Goal: Task Accomplishment & Management: Use online tool/utility

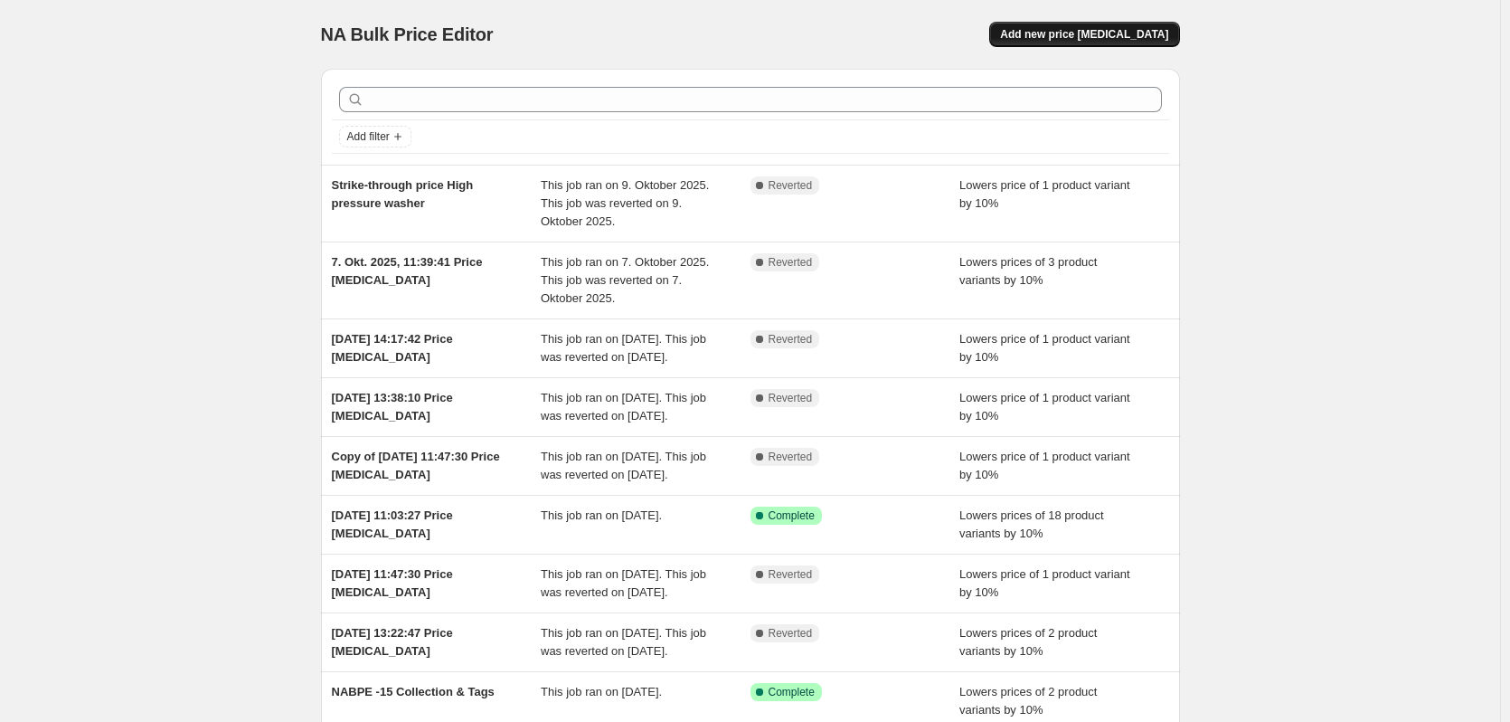
click at [1052, 40] on span "Add new price change job" at bounding box center [1084, 34] width 168 height 14
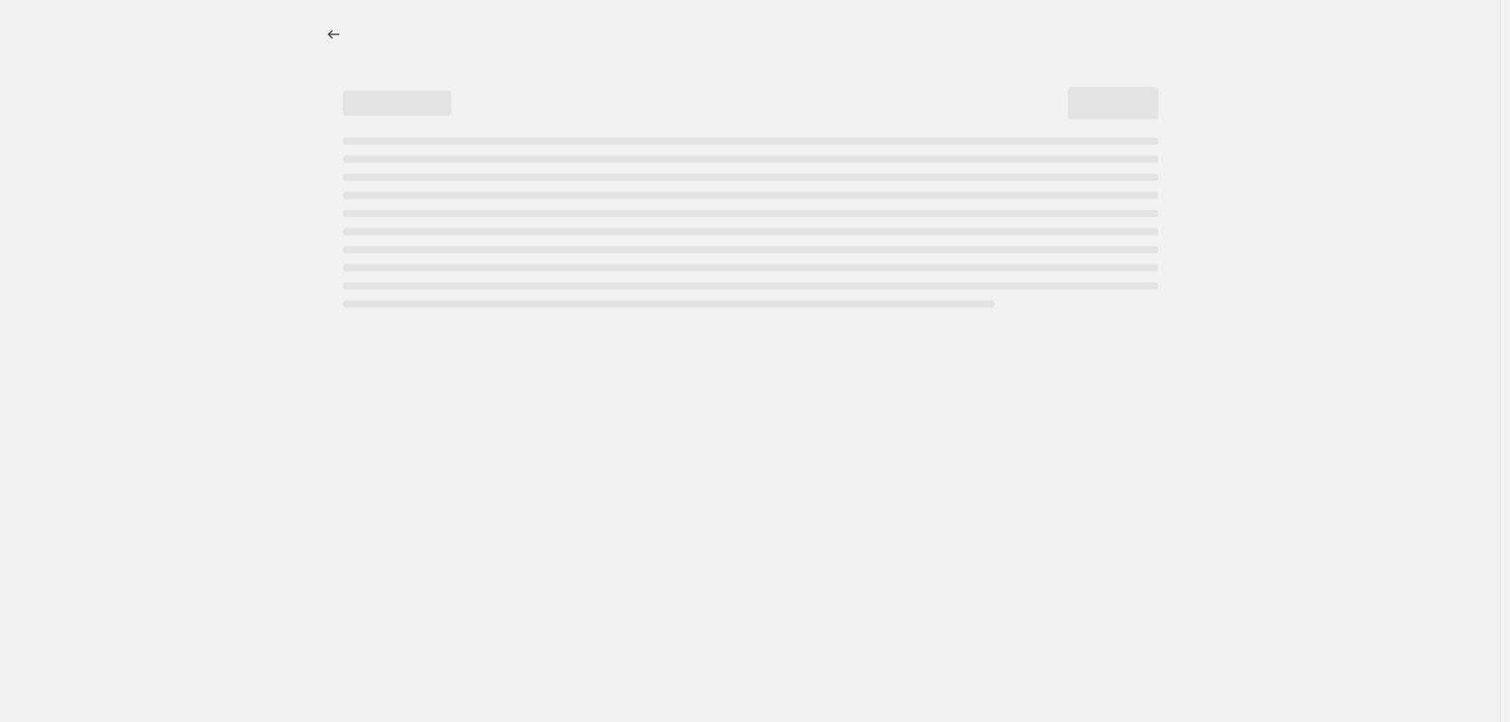
select select "percentage"
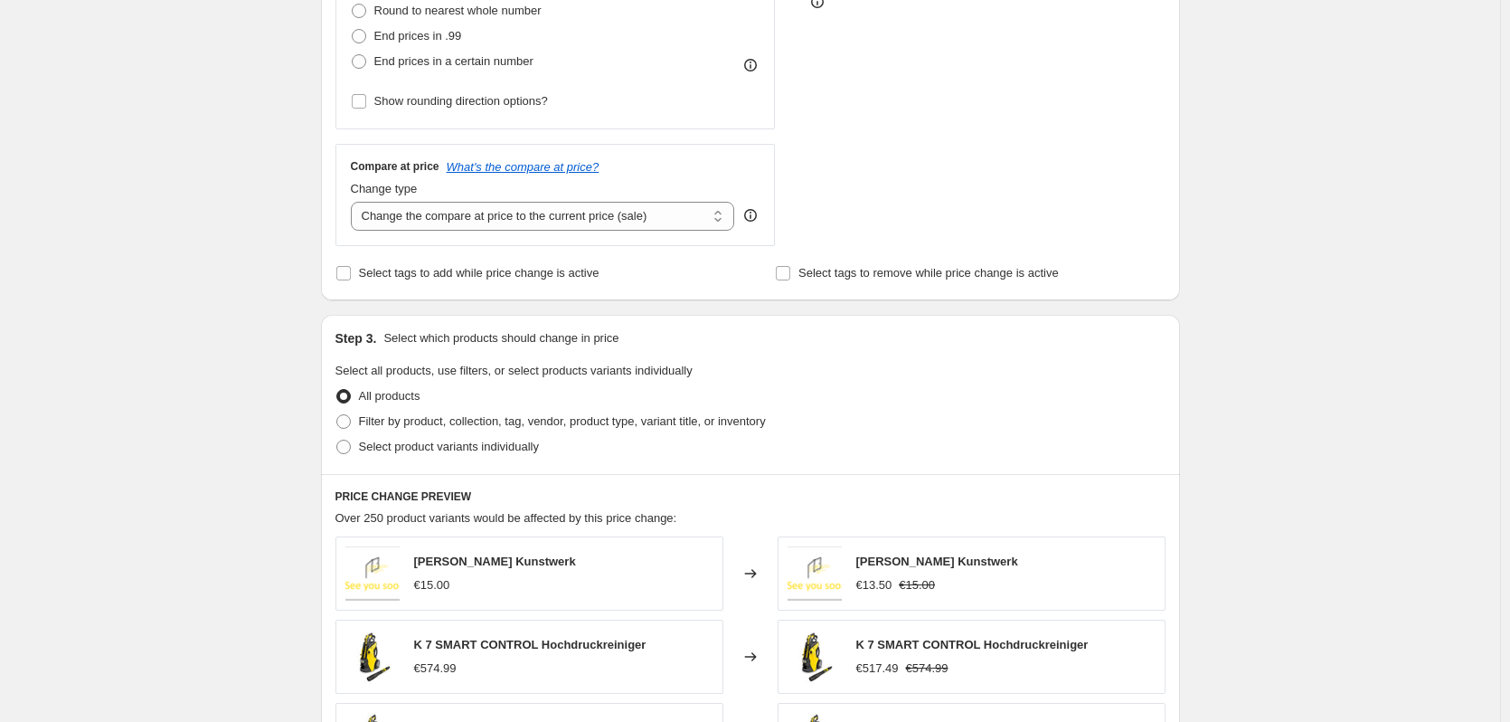
scroll to position [723, 0]
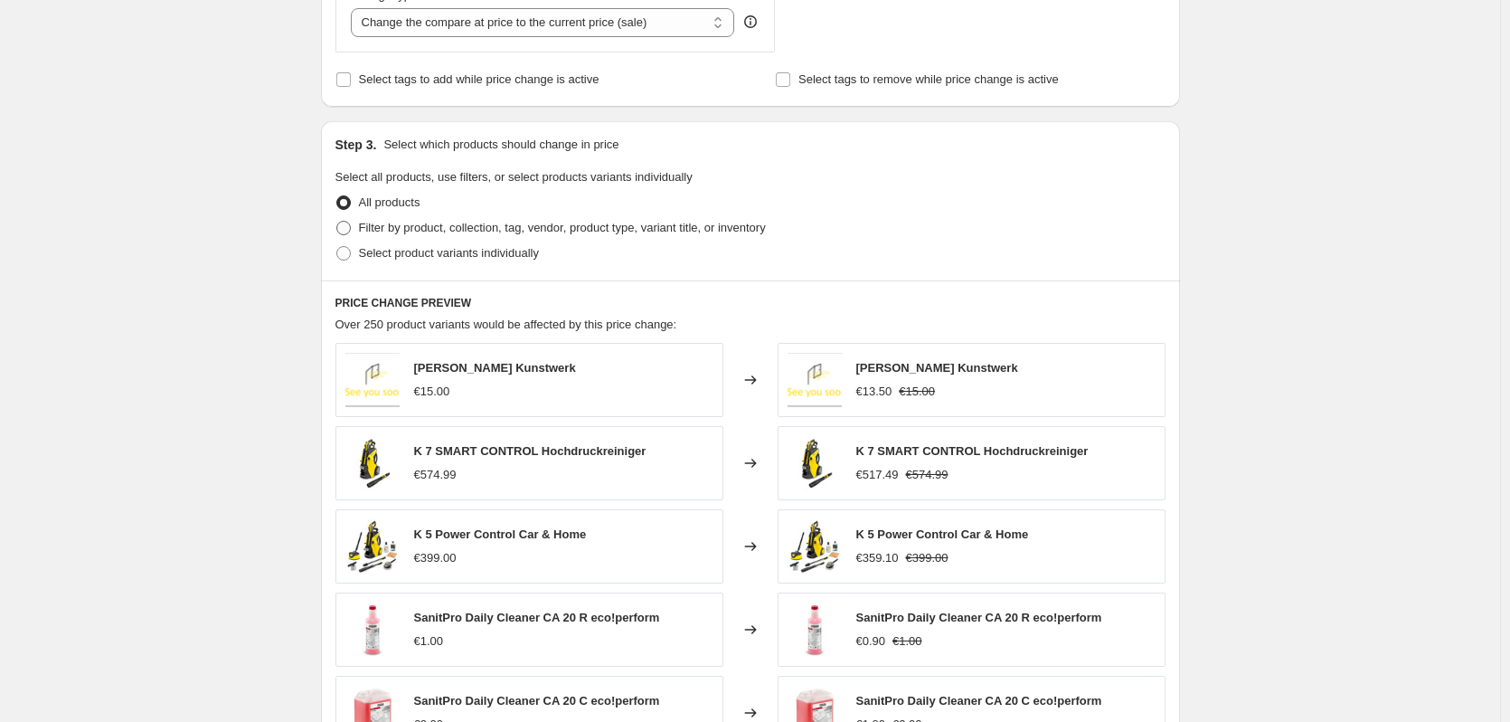
click at [480, 228] on span "Filter by product, collection, tag, vendor, product type, variant title, or inv…" at bounding box center [562, 228] width 407 height 14
click at [337, 222] on input "Filter by product, collection, tag, vendor, product type, variant title, or inv…" at bounding box center [336, 221] width 1 height 1
radio input "true"
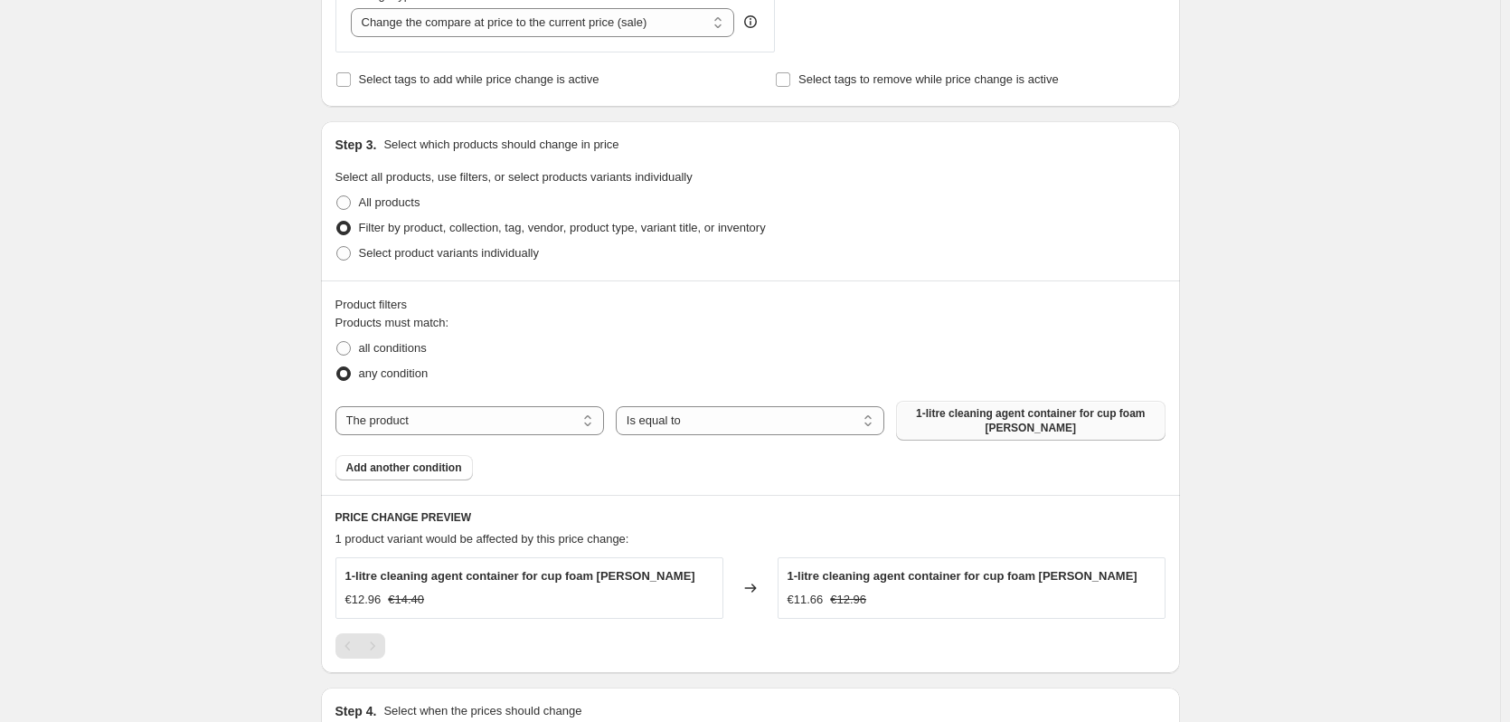
click at [922, 421] on span "1-litre cleaning agent container for cup foam lance" at bounding box center [1030, 420] width 247 height 29
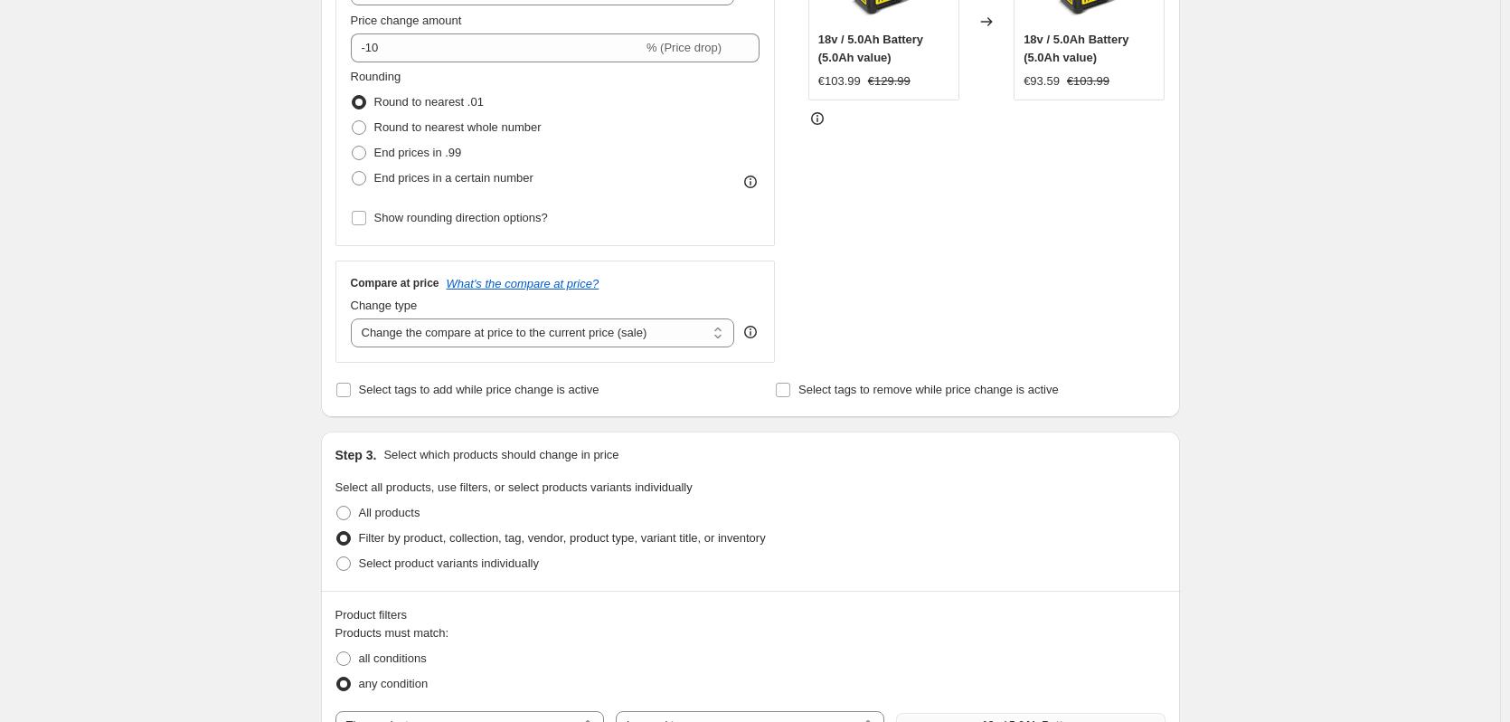
scroll to position [0, 0]
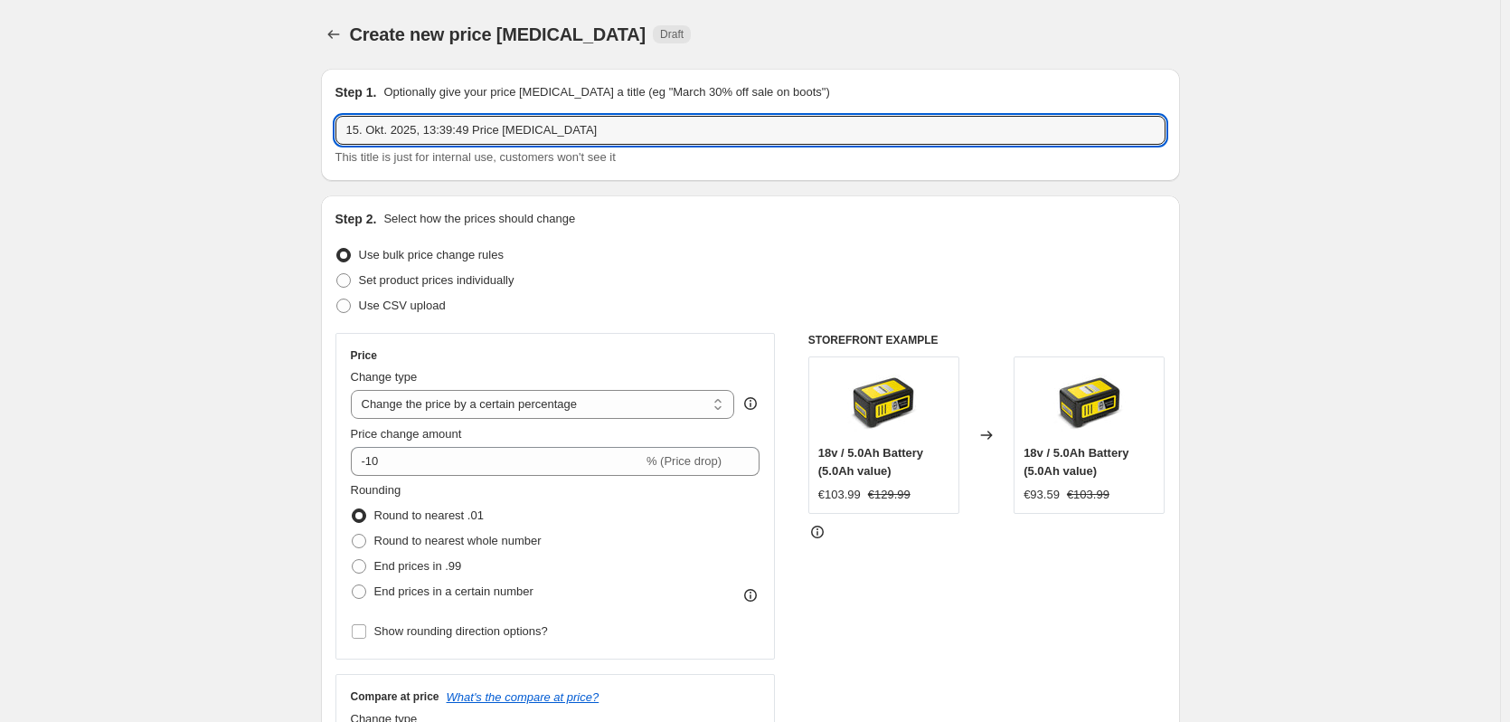
drag, startPoint x: 593, startPoint y: 128, endPoint x: 242, endPoint y: 80, distance: 354.3
type input "Edit an ongoing campaign"
click at [622, 226] on div "Step 2. Select how the prices should change" at bounding box center [751, 219] width 830 height 18
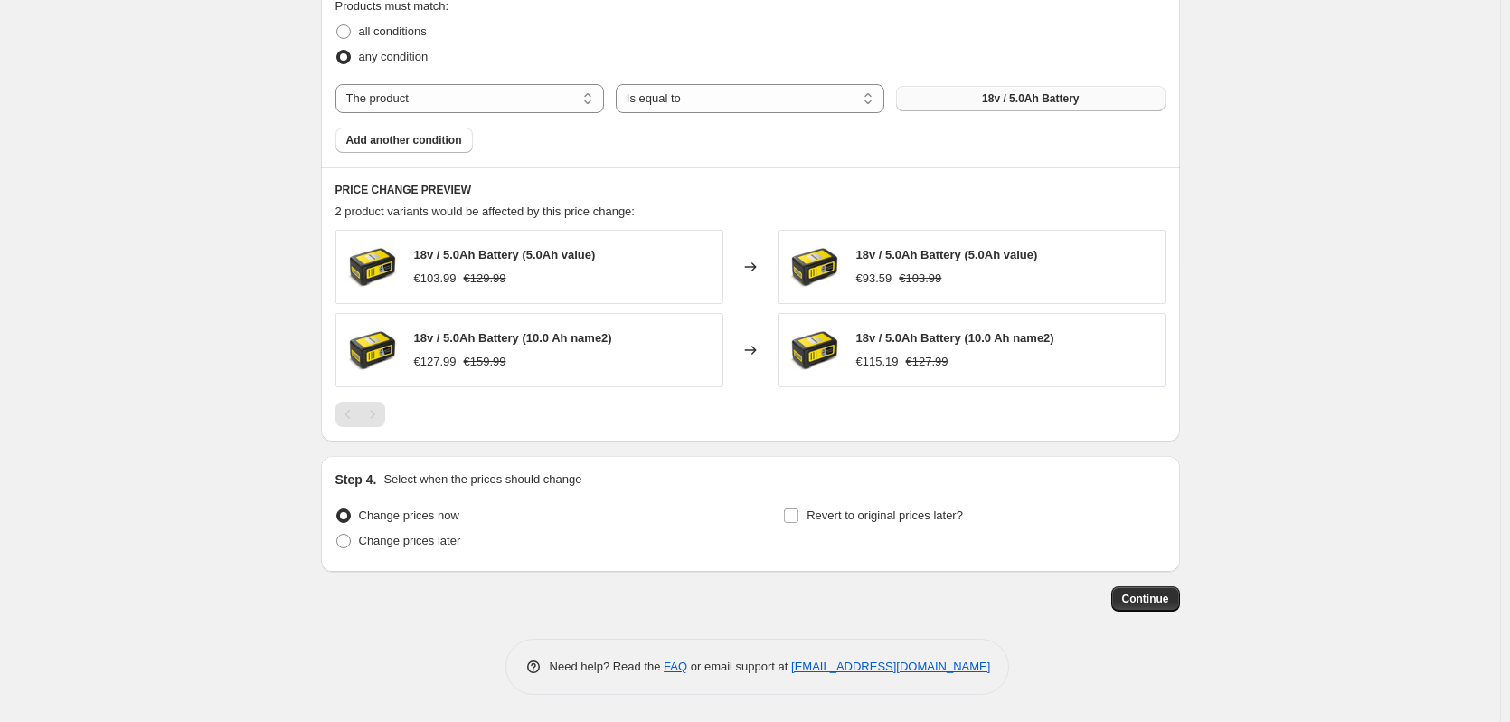
scroll to position [1041, 0]
click at [791, 517] on input "Revert to original prices later?" at bounding box center [791, 515] width 14 height 14
checkbox input "true"
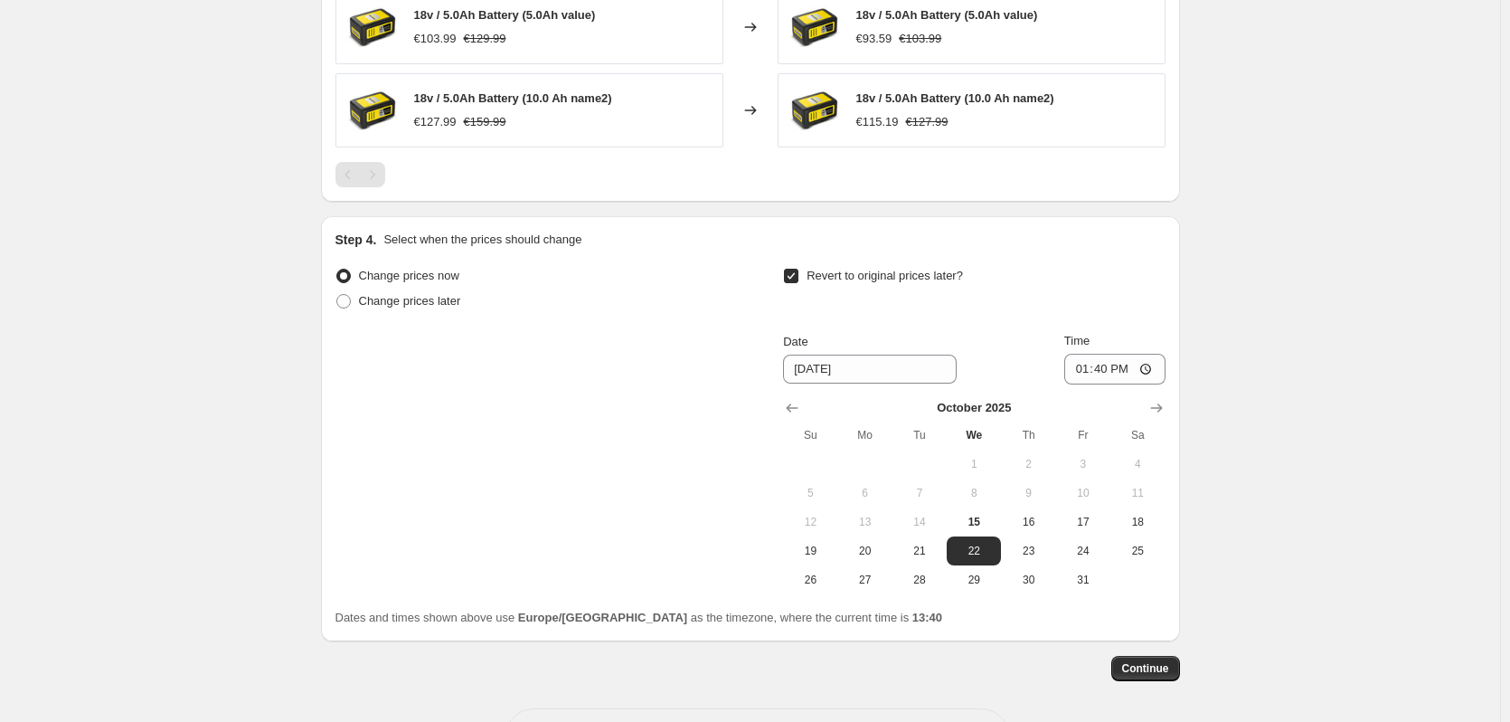
scroll to position [1312, 0]
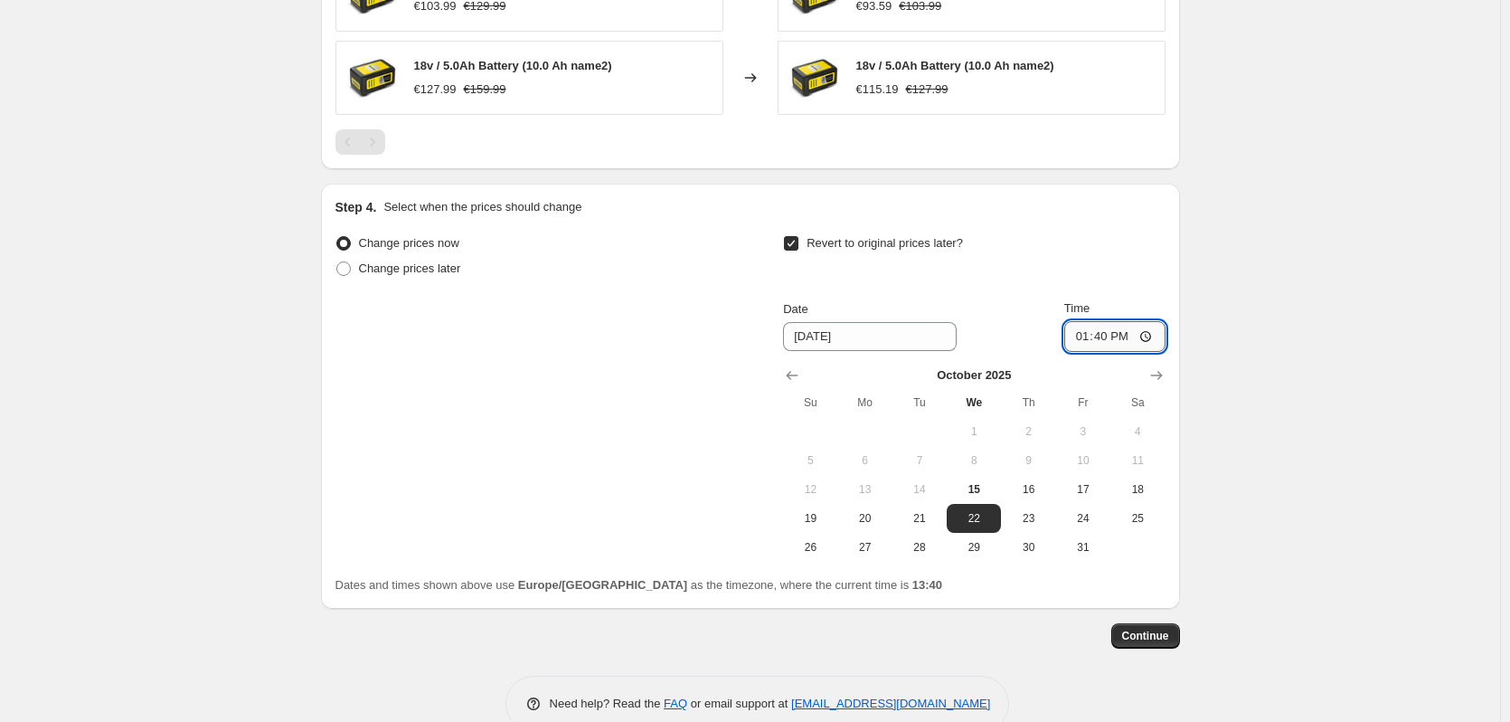
click at [1121, 338] on input "13:40" at bounding box center [1114, 336] width 101 height 31
click at [1149, 341] on input "13:40" at bounding box center [1114, 336] width 101 height 31
type input "16:00"
click at [1097, 644] on div "Continue" at bounding box center [750, 635] width 859 height 25
click at [1139, 639] on span "Continue" at bounding box center [1145, 636] width 47 height 14
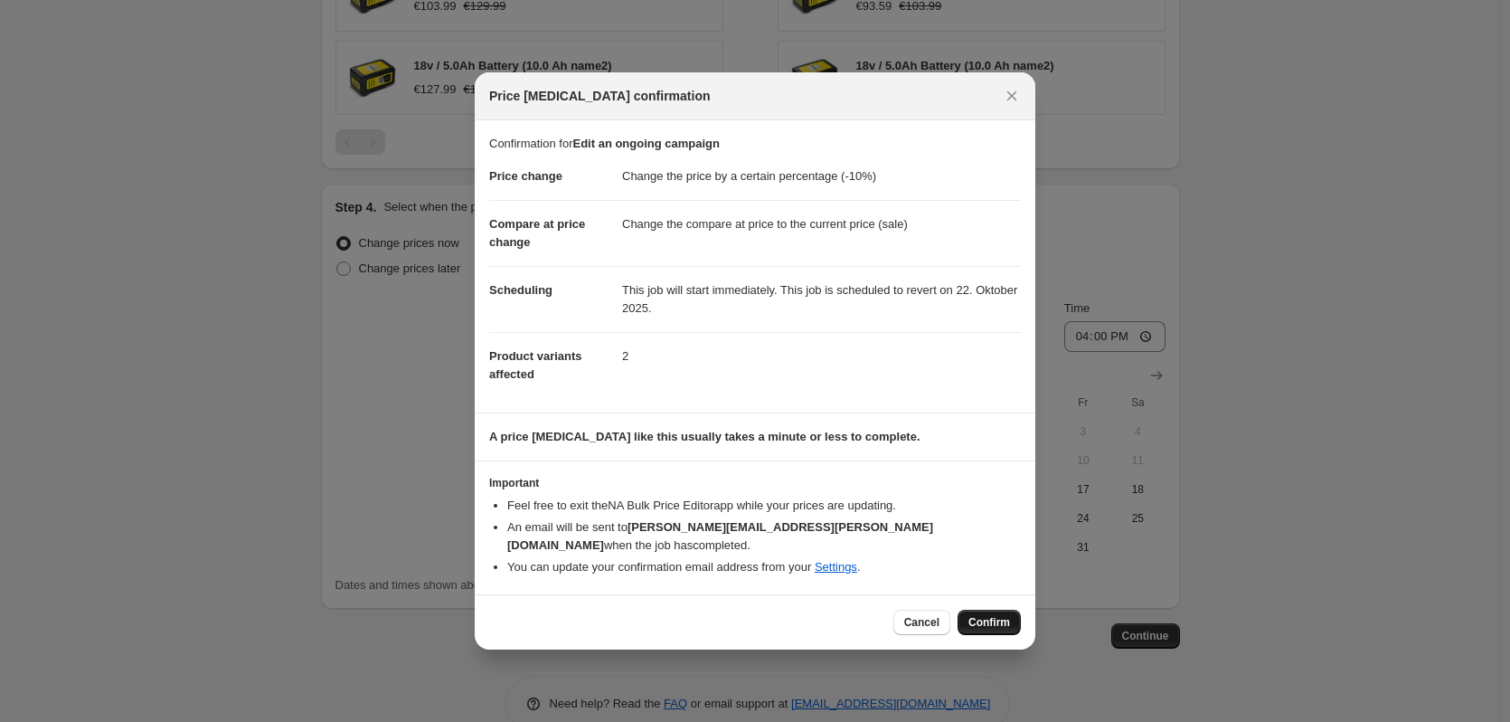
click at [992, 615] on span "Confirm" at bounding box center [990, 622] width 42 height 14
type input "Edit an ongoing campaign"
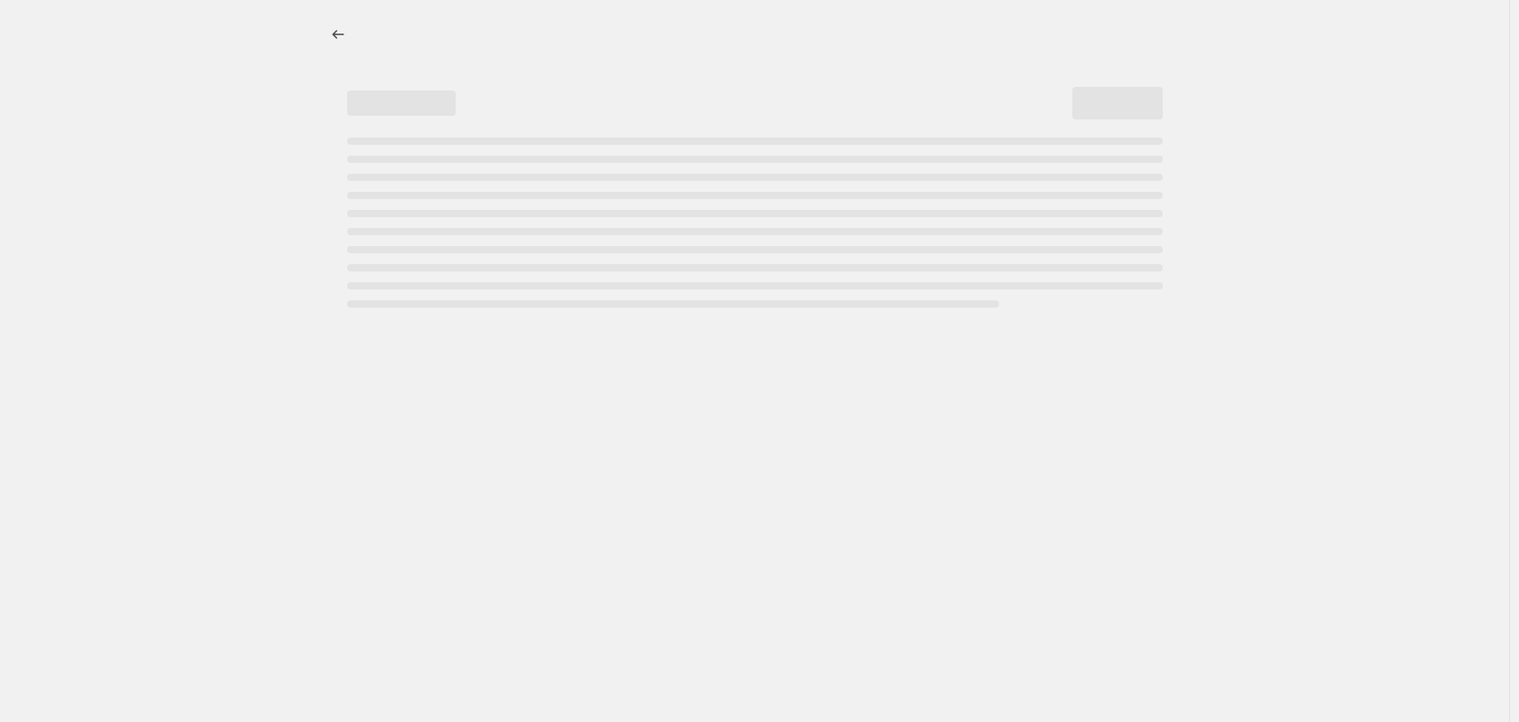
select select "percentage"
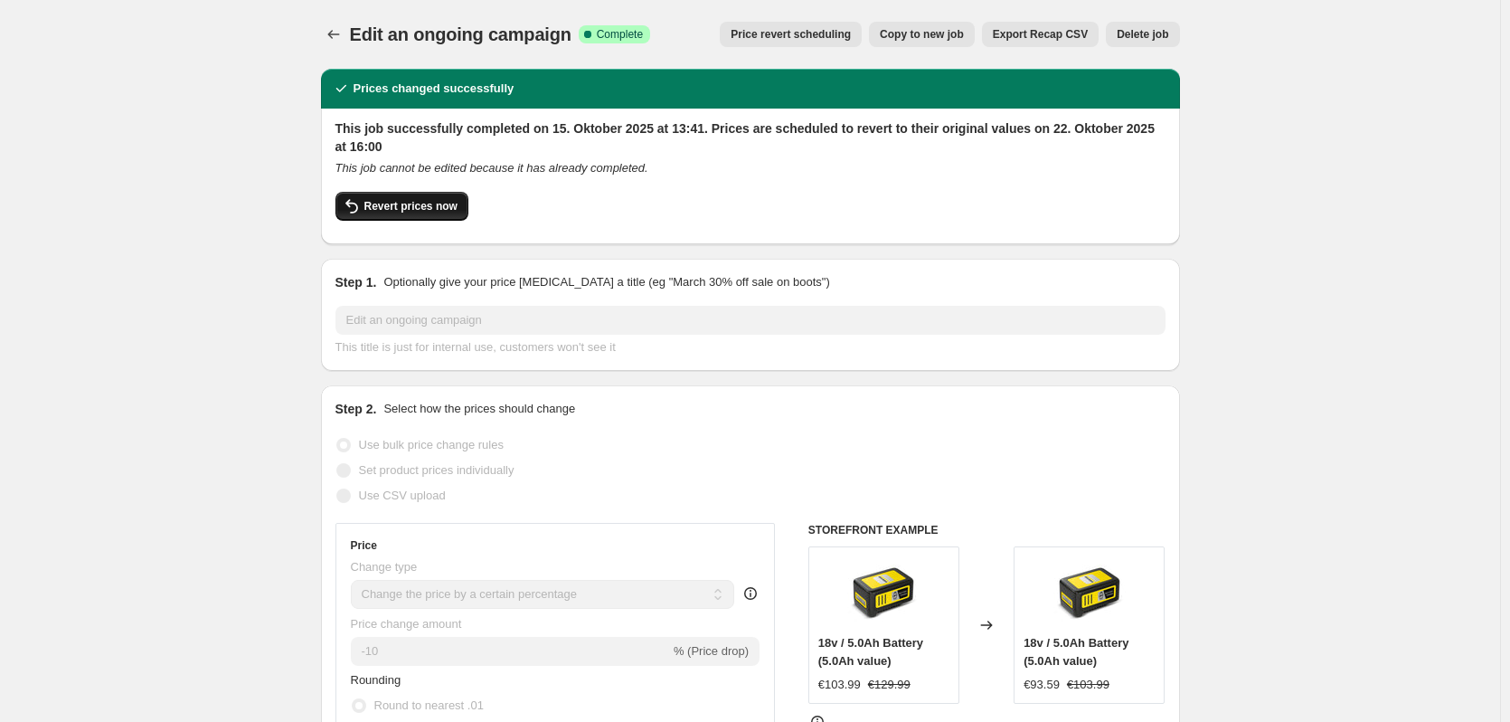
click at [407, 207] on span "Revert prices now" at bounding box center [410, 206] width 93 height 14
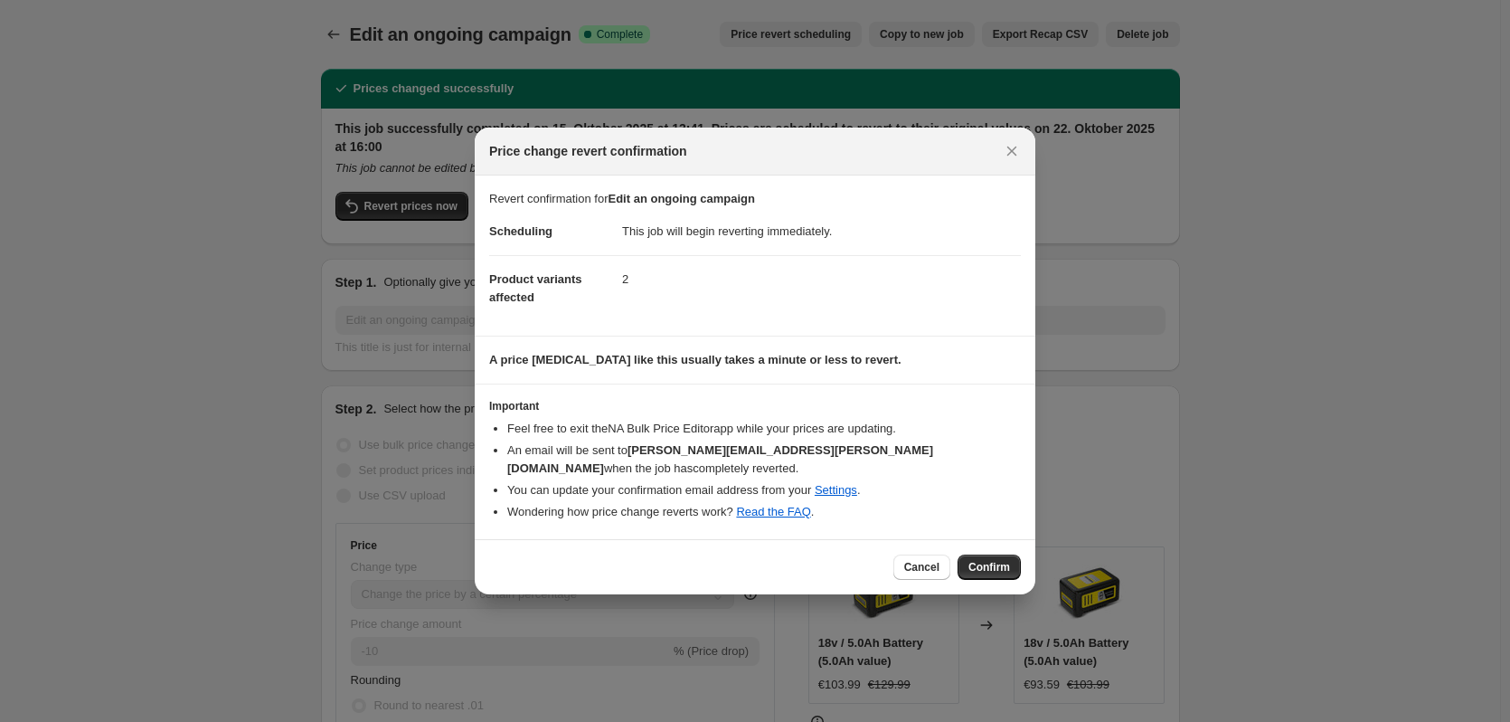
drag, startPoint x: 1022, startPoint y: 153, endPoint x: 1014, endPoint y: 157, distance: 9.3
click at [1019, 155] on button "Close" at bounding box center [1011, 150] width 25 height 25
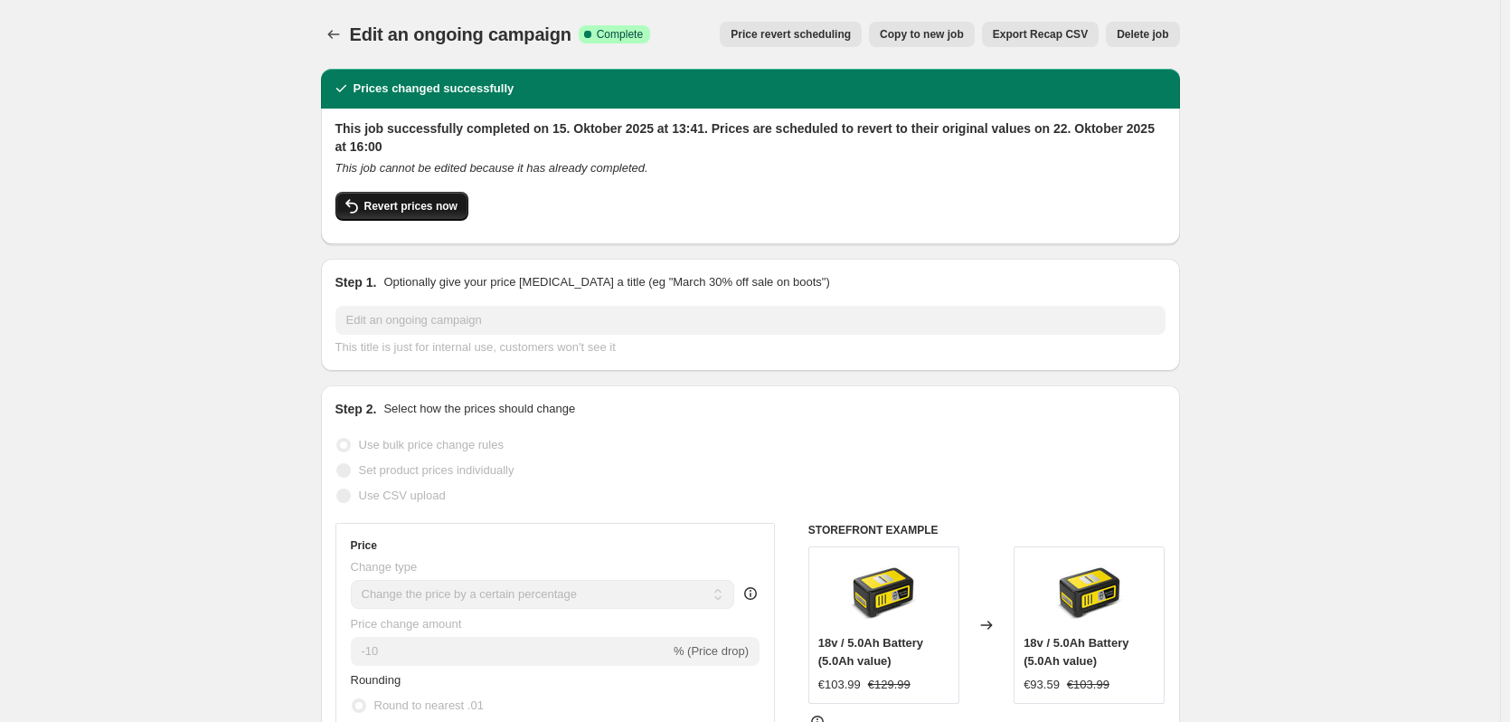
click at [437, 219] on button "Revert prices now" at bounding box center [402, 206] width 133 height 29
checkbox input "false"
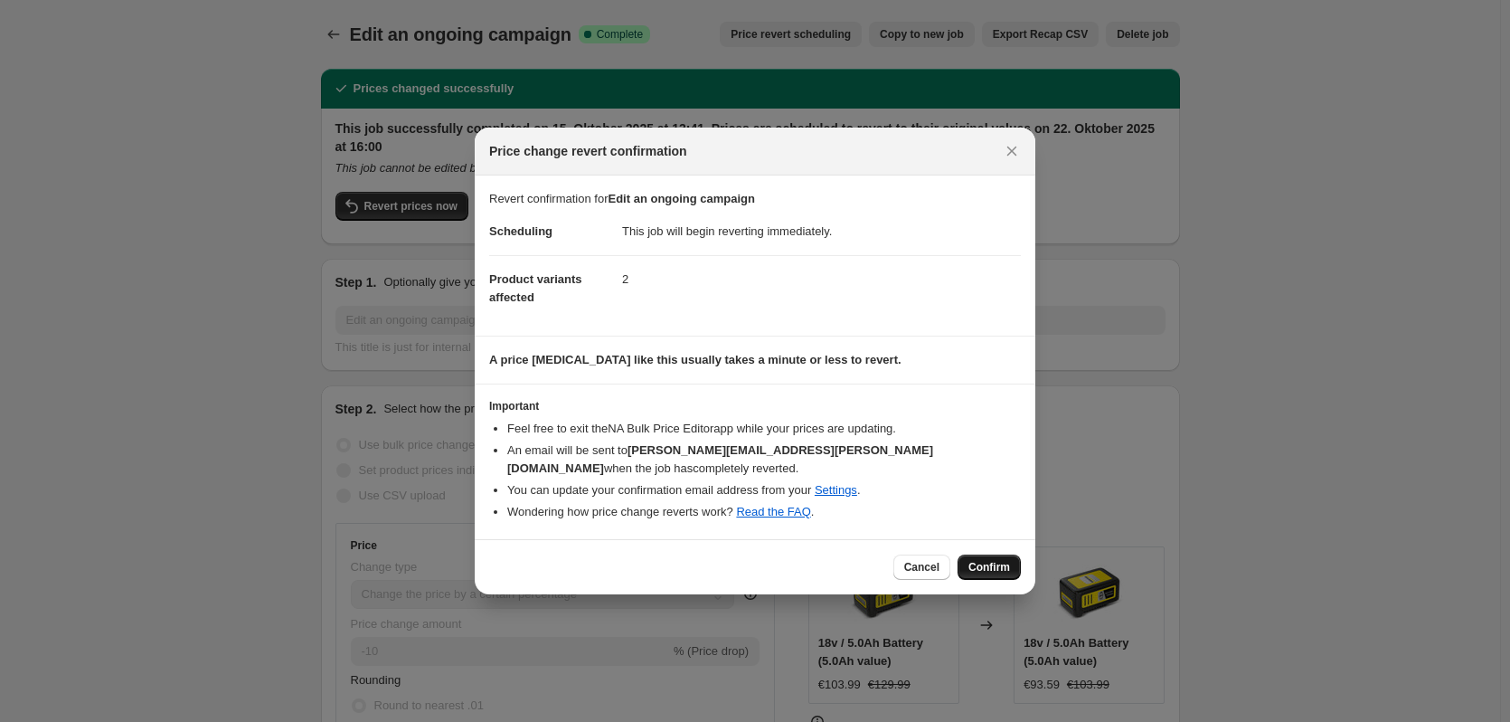
click at [988, 563] on span "Confirm" at bounding box center [990, 567] width 42 height 14
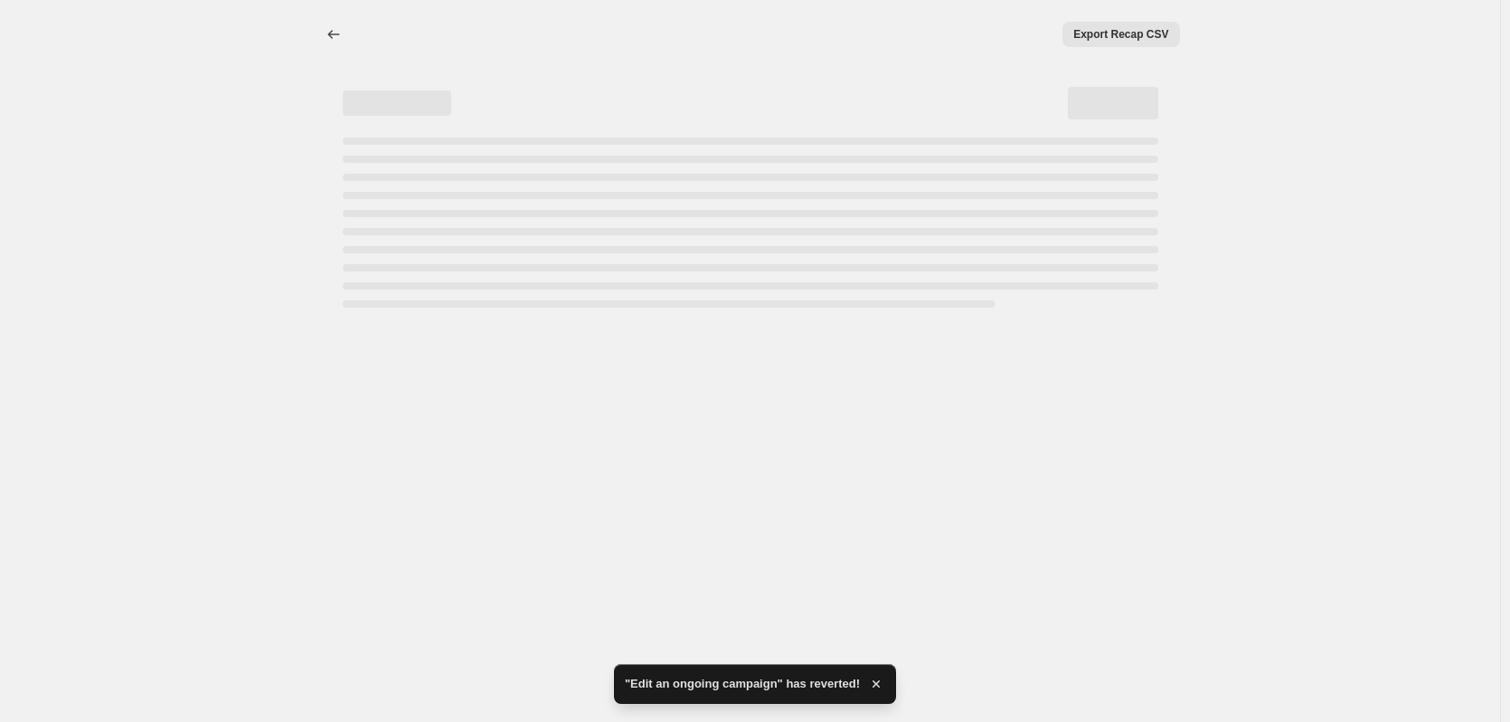
select select "percentage"
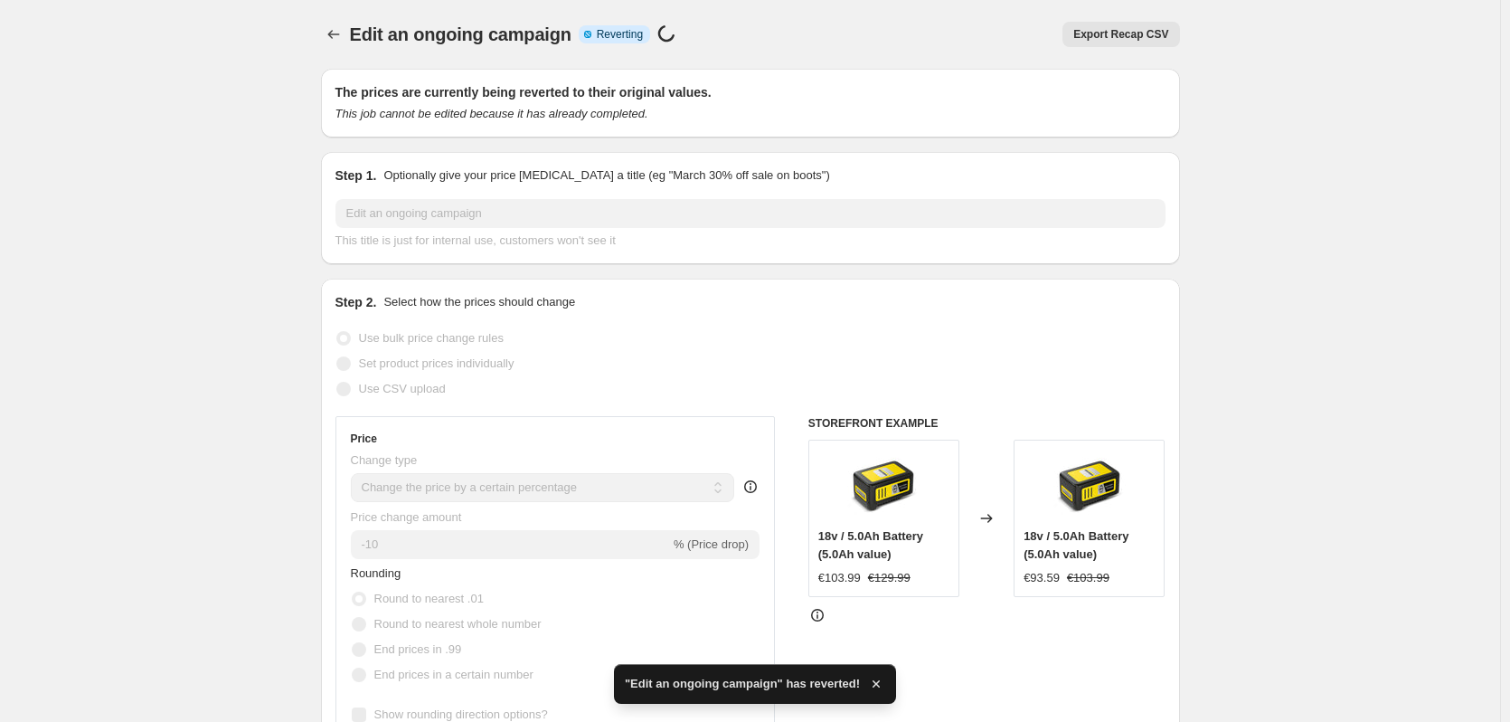
checkbox input "true"
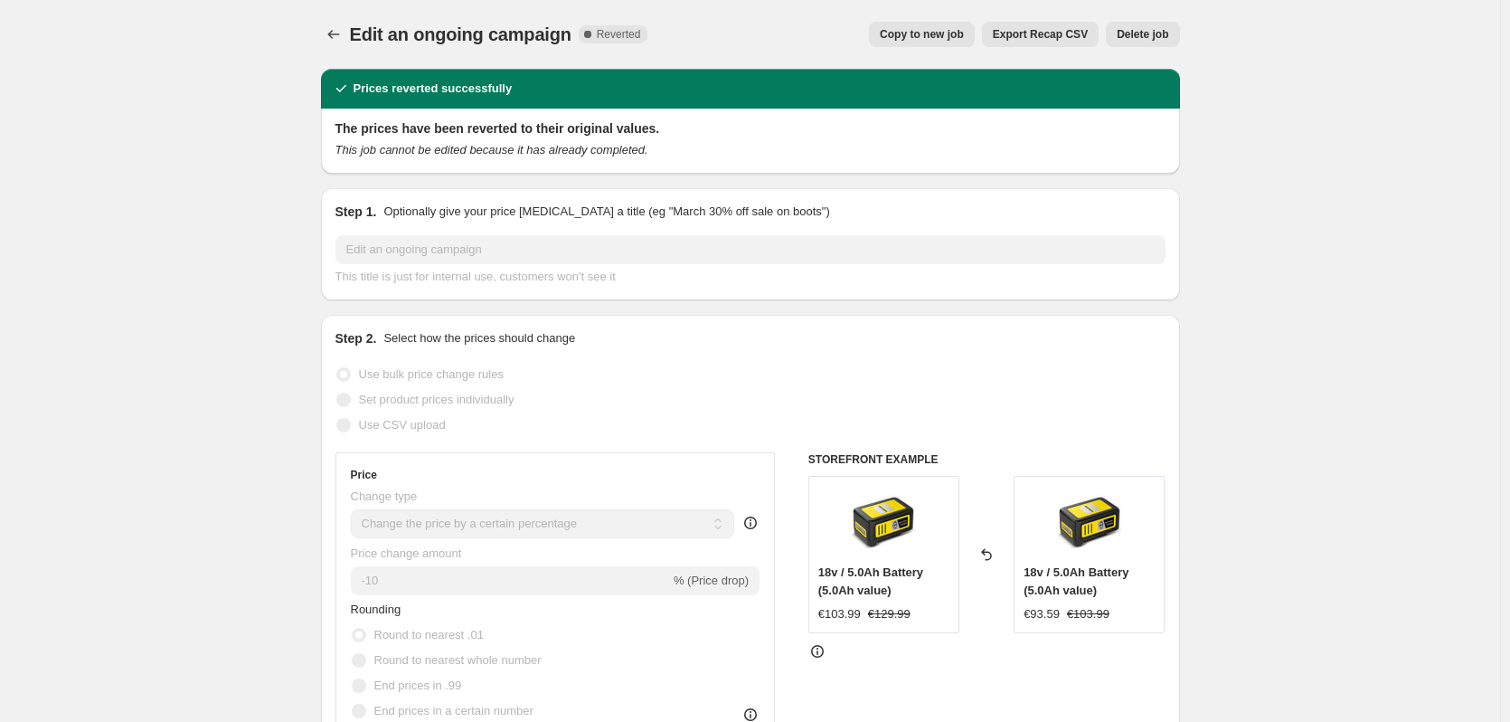
click at [925, 39] on span "Copy to new job" at bounding box center [922, 34] width 84 height 14
select select "percentage"
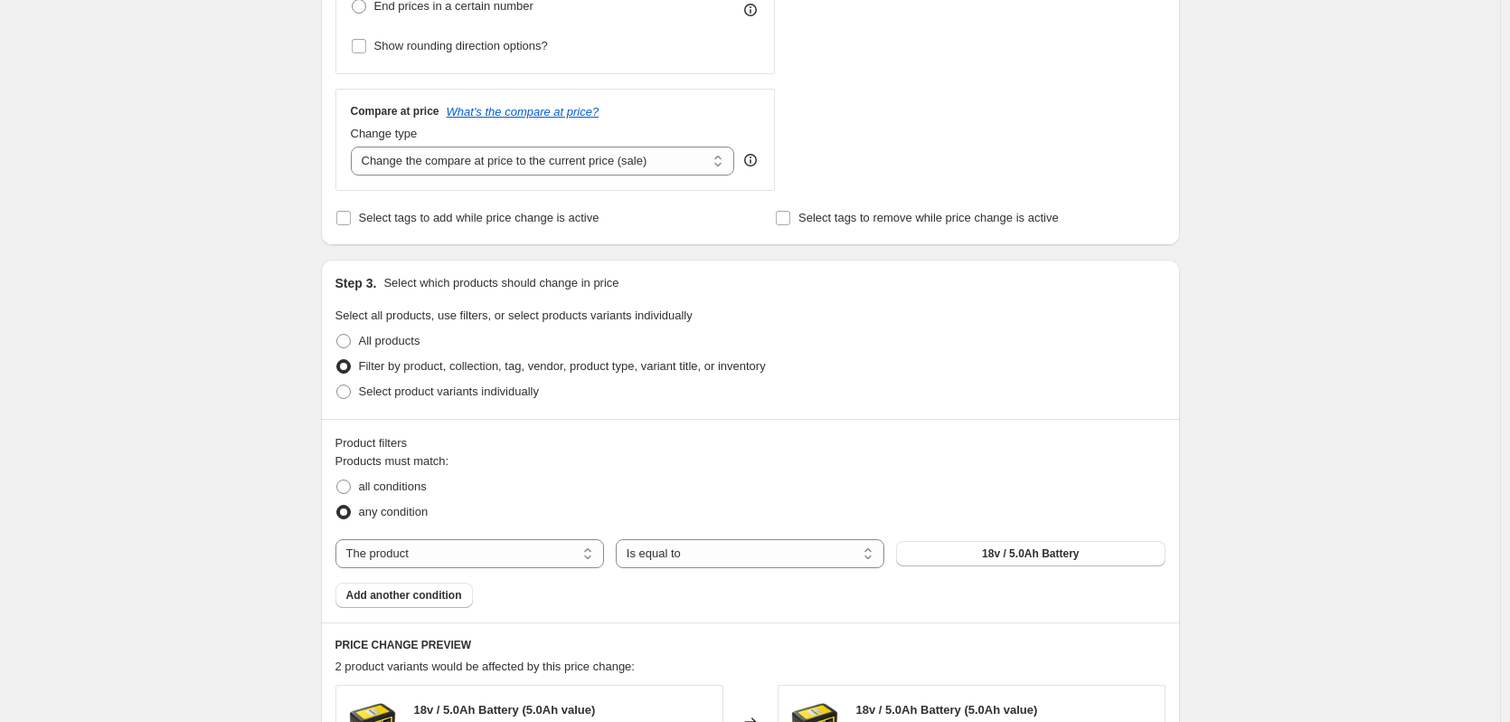
scroll to position [1041, 0]
